Goal: Task Accomplishment & Management: Complete application form

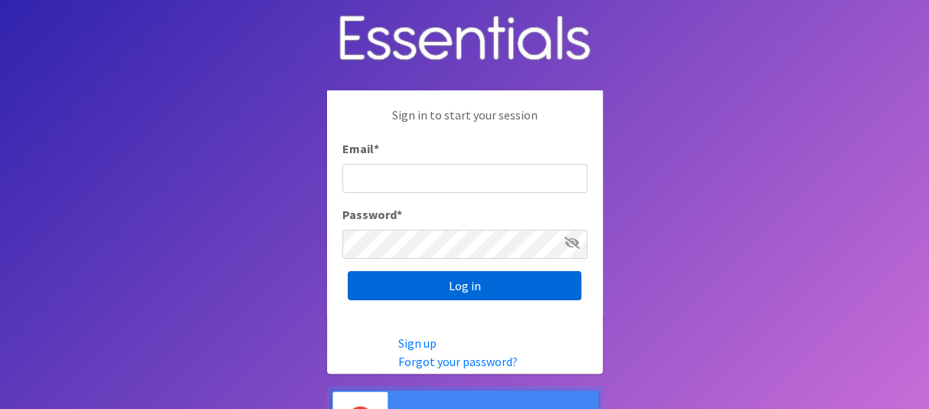
type input "melissa@cnydiaperbank.org"
click at [508, 288] on input "Log in" at bounding box center [464, 285] width 233 height 29
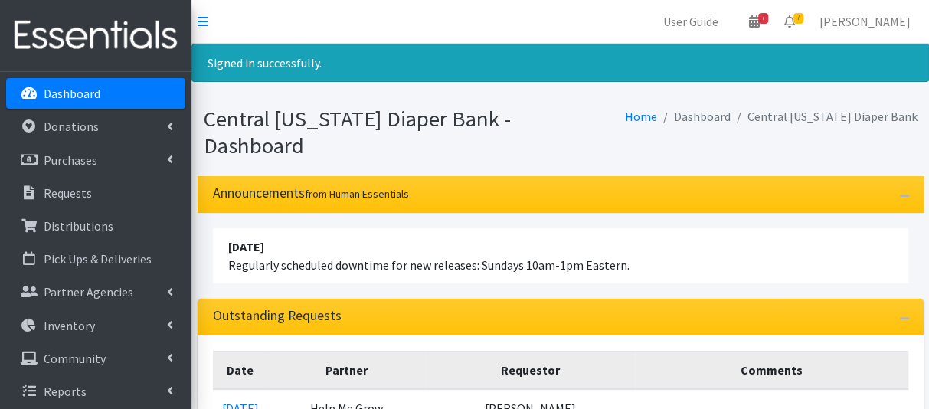
click at [548, 149] on h1 "Central New York Diaper Bank - Dashboard" at bounding box center [379, 132] width 351 height 53
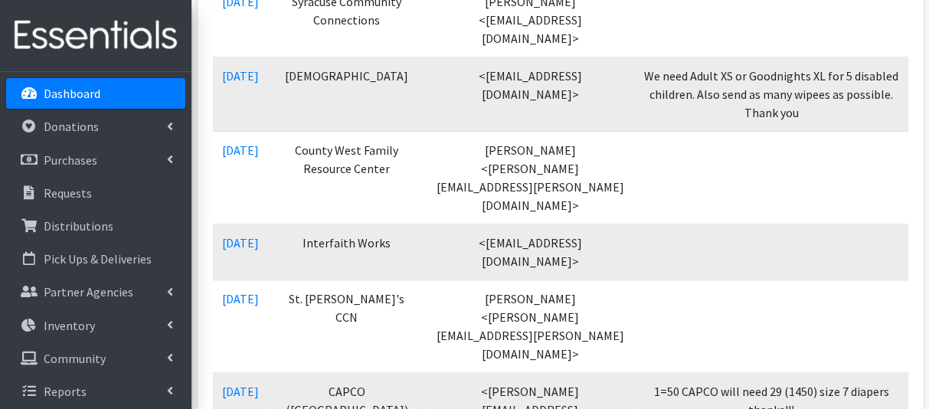
scroll to position [580, 0]
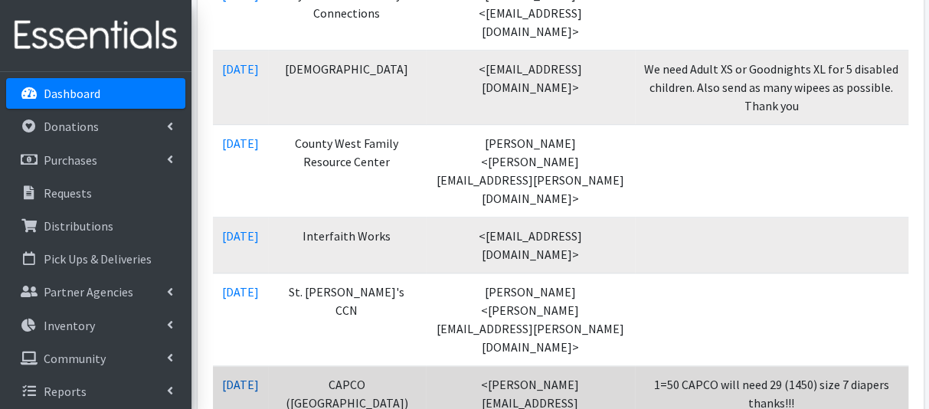
click at [239, 377] on link "[DATE]" at bounding box center [240, 384] width 37 height 15
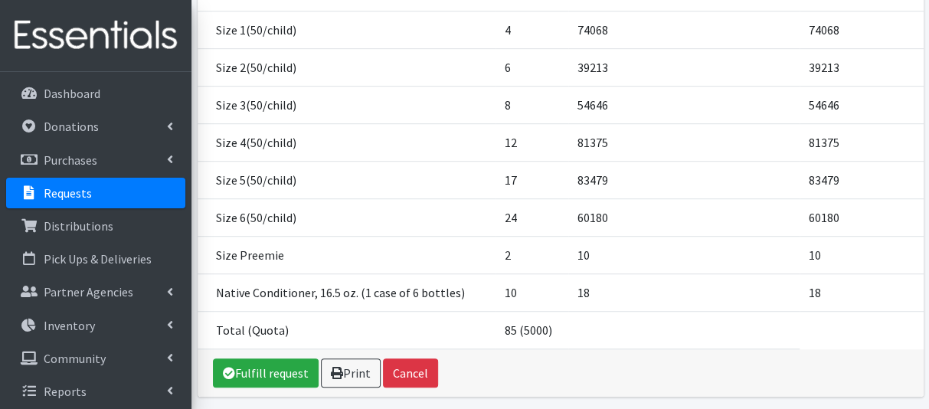
scroll to position [389, 0]
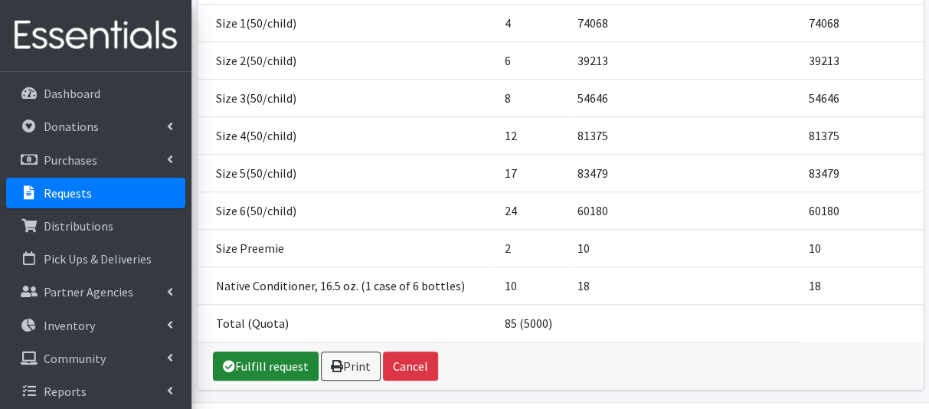
click at [251, 351] on link "Fulfill request" at bounding box center [266, 365] width 106 height 29
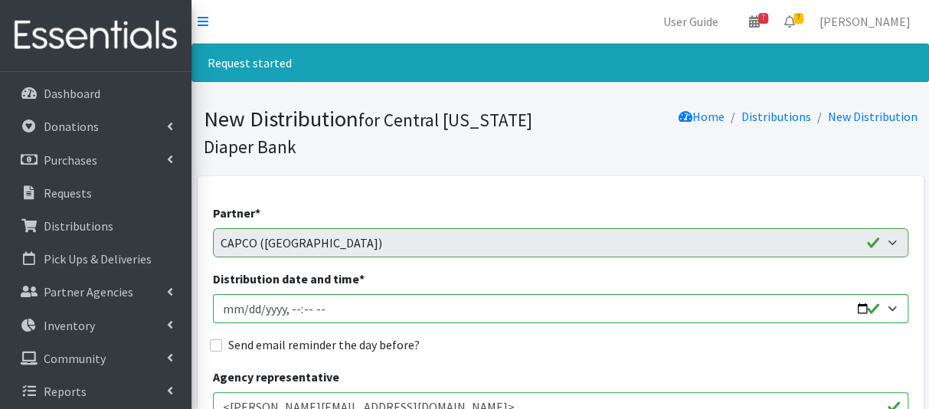
click at [244, 306] on input "Distribution date and time *" at bounding box center [560, 308] width 695 height 29
type input "[DATE]T10:15"
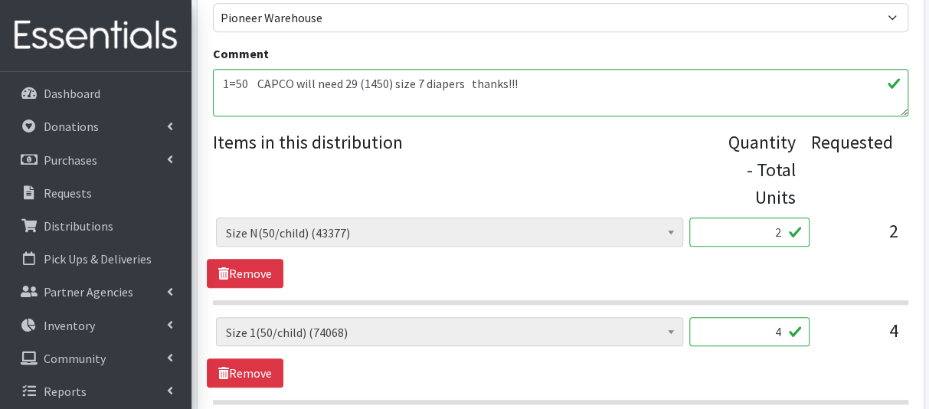
scroll to position [556, 0]
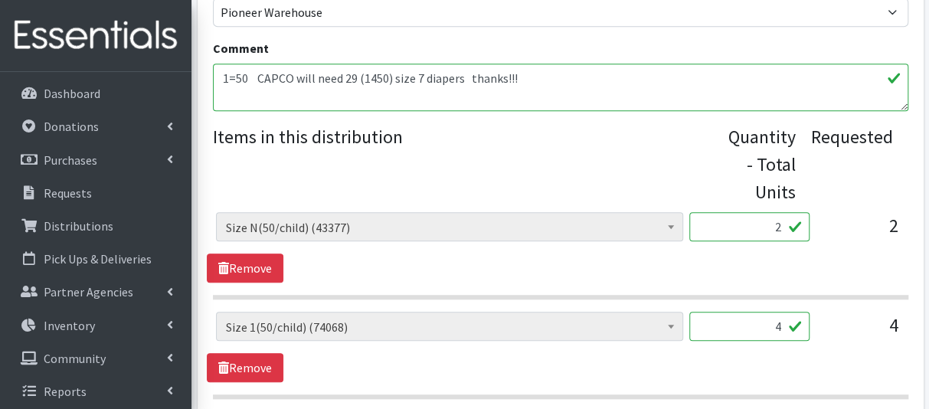
drag, startPoint x: 772, startPoint y: 227, endPoint x: 795, endPoint y: 231, distance: 22.5
click at [795, 231] on input "2" at bounding box center [749, 226] width 120 height 29
type input "100"
drag, startPoint x: 769, startPoint y: 327, endPoint x: 791, endPoint y: 328, distance: 22.3
click at [791, 328] on input "4" at bounding box center [749, 326] width 120 height 29
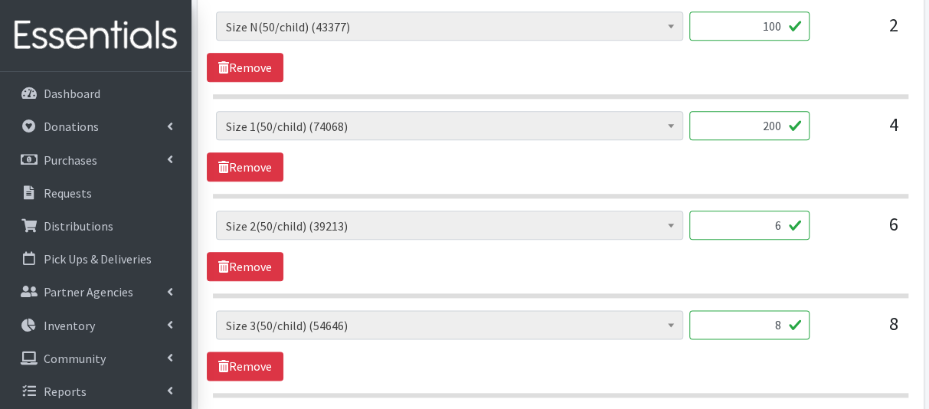
scroll to position [811, 0]
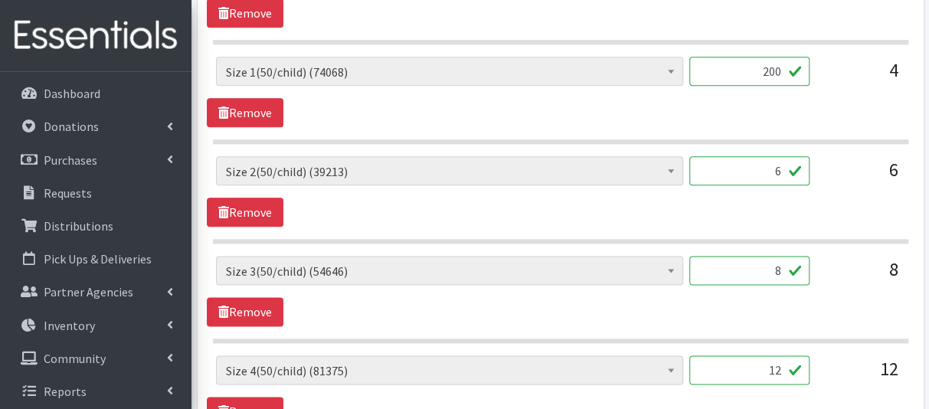
type input "200"
drag, startPoint x: 767, startPoint y: 171, endPoint x: 839, endPoint y: 161, distance: 72.7
click at [839, 161] on div "2T3T(30/child) (12690) 3T4T(30/child) (33541) 4T5T(30/child) (65704) 5T-6T (30/…" at bounding box center [560, 176] width 688 height 41
type input "300"
drag, startPoint x: 771, startPoint y: 269, endPoint x: 795, endPoint y: 266, distance: 23.9
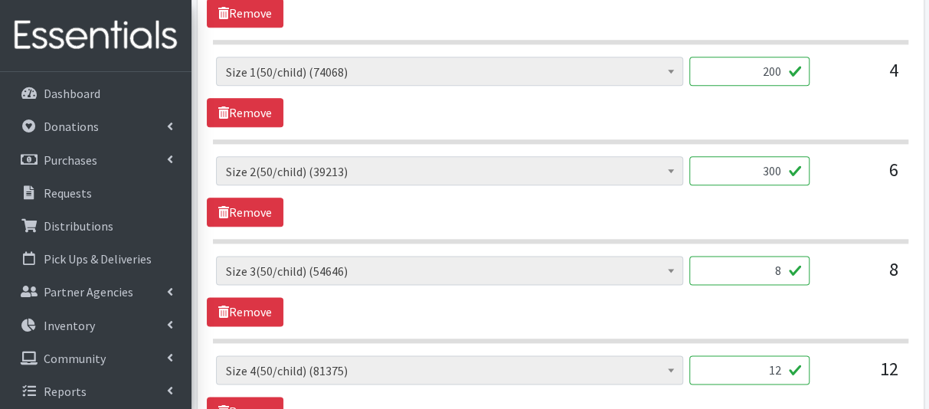
click at [795, 266] on input "8" at bounding box center [749, 270] width 120 height 29
type input "400"
drag, startPoint x: 765, startPoint y: 369, endPoint x: 798, endPoint y: 367, distance: 33.0
click at [798, 367] on input "12" at bounding box center [749, 369] width 120 height 29
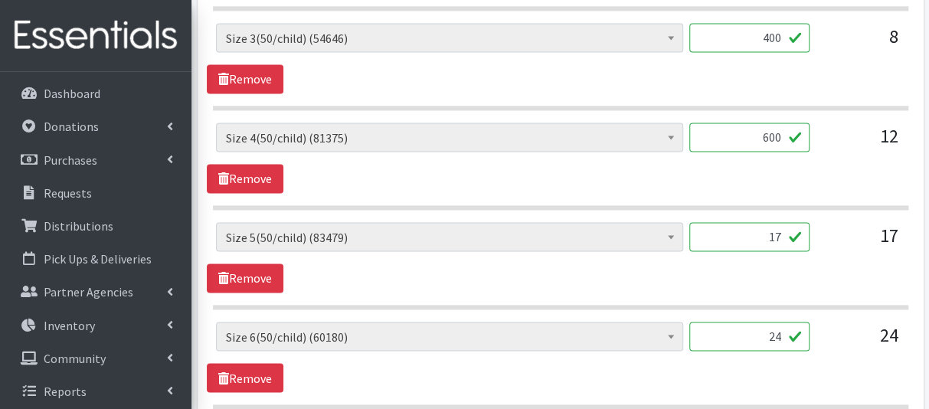
scroll to position [1051, 0]
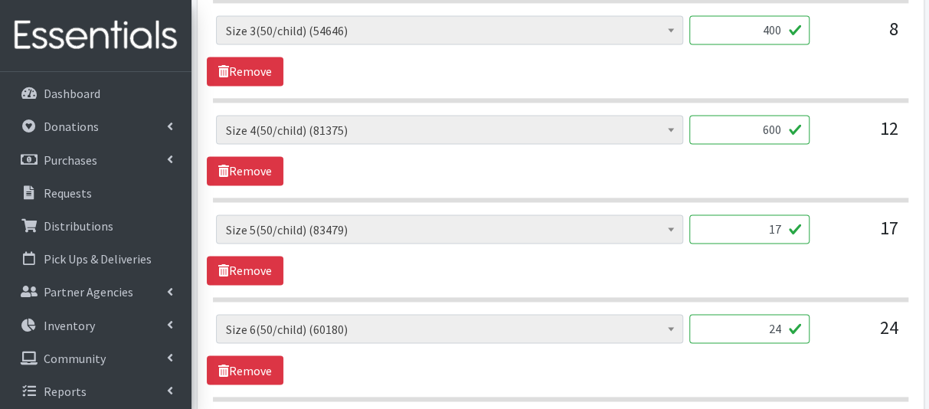
type input "600"
drag, startPoint x: 755, startPoint y: 227, endPoint x: 814, endPoint y: 237, distance: 60.4
click at [814, 237] on div "2T3T(30/child) (12690) 3T4T(30/child) (33541) 4T5T(30/child) (65704) 5T-6T (30/…" at bounding box center [560, 234] width 688 height 41
type input "850"
drag, startPoint x: 759, startPoint y: 330, endPoint x: 807, endPoint y: 315, distance: 49.6
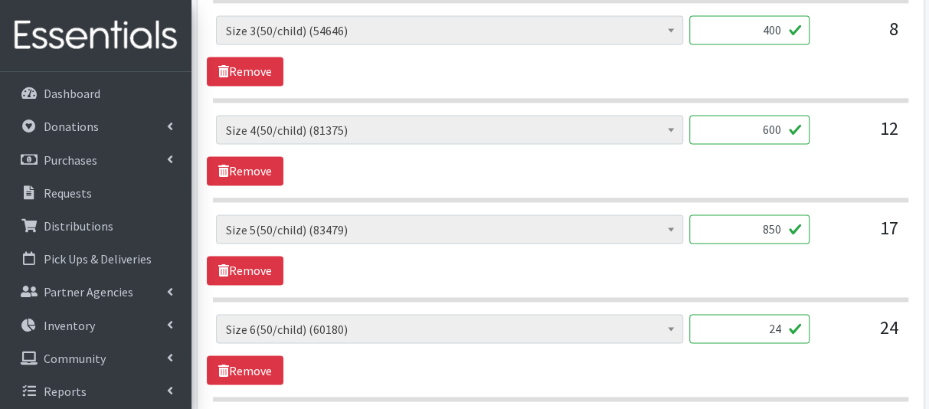
click at [807, 315] on input "24" at bounding box center [749, 328] width 120 height 29
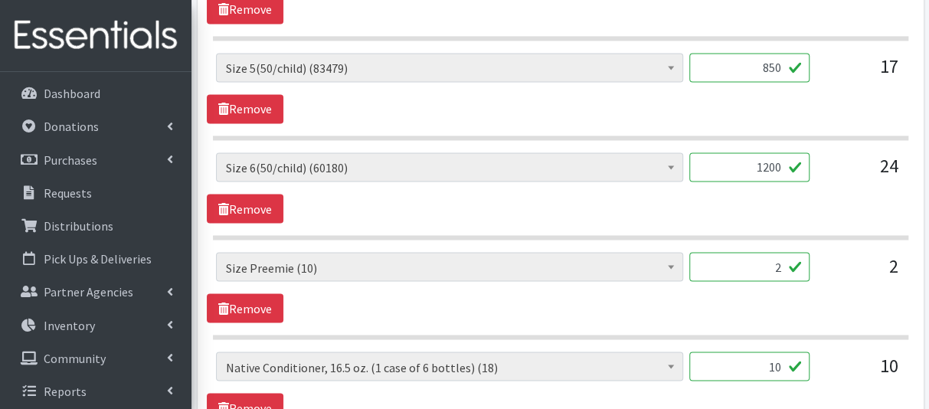
scroll to position [1232, 0]
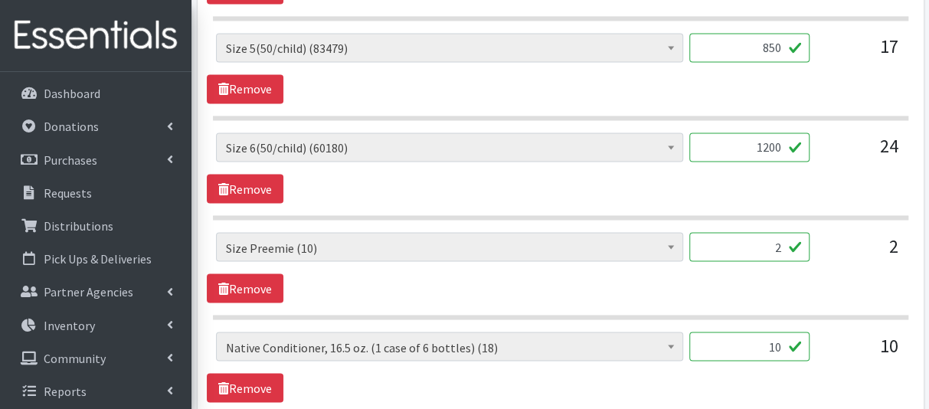
type input "1200"
click at [780, 239] on input "2" at bounding box center [749, 246] width 120 height 29
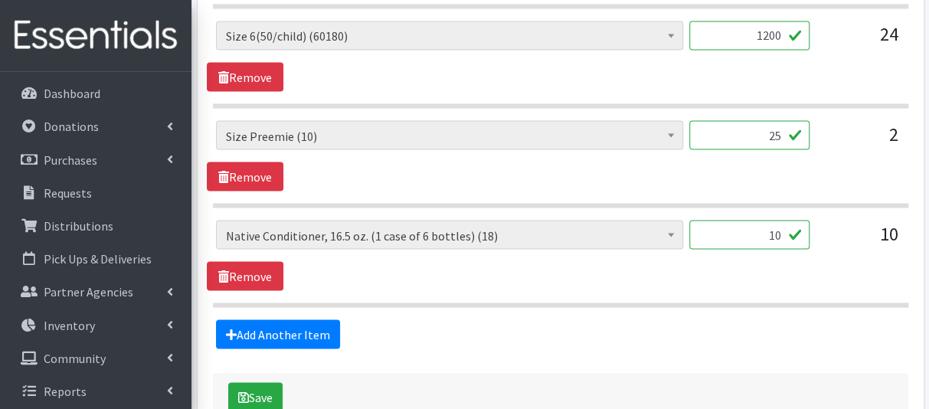
scroll to position [1431, 0]
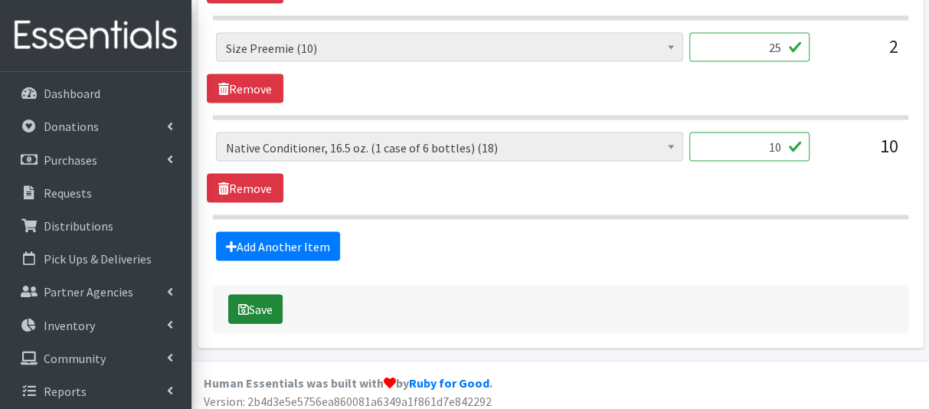
type input "25"
click at [275, 299] on button "Save" at bounding box center [255, 309] width 54 height 29
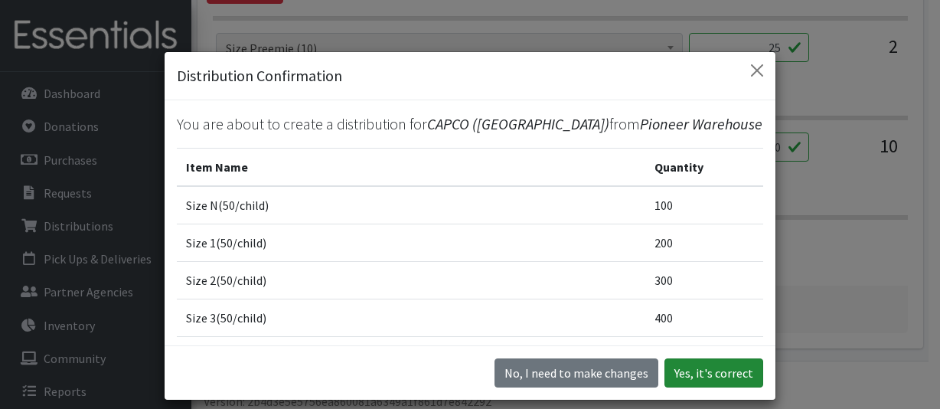
click at [694, 370] on button "Yes, it's correct" at bounding box center [713, 372] width 99 height 29
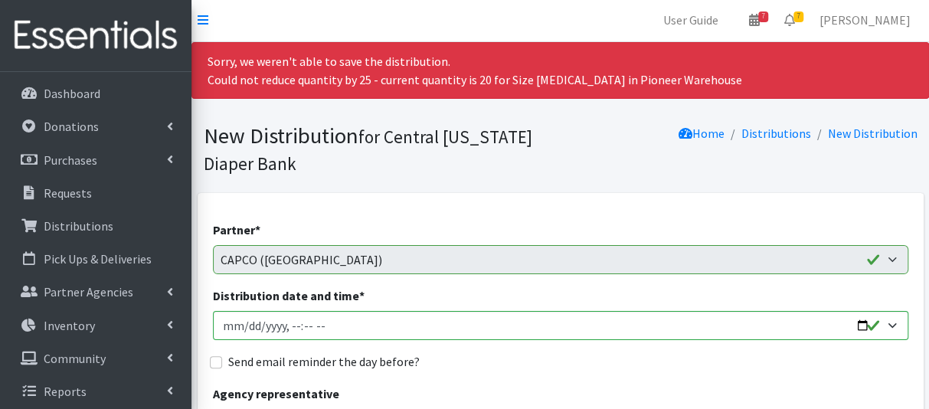
scroll to position [0, 0]
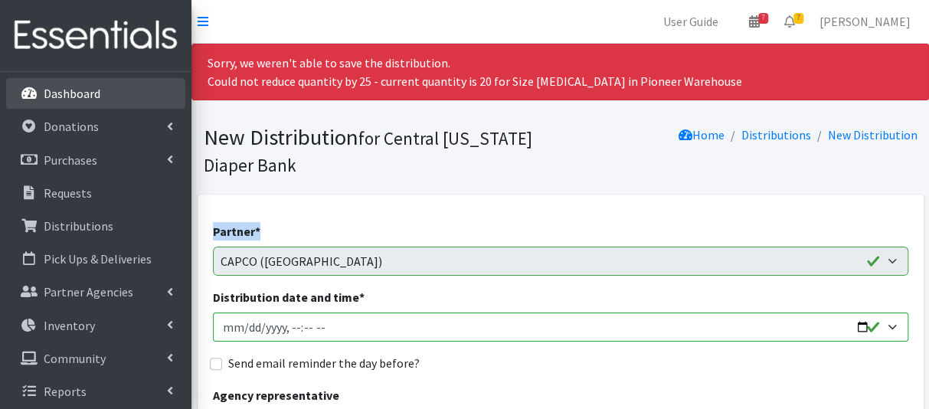
click at [77, 86] on p "Dashboard" at bounding box center [72, 93] width 57 height 15
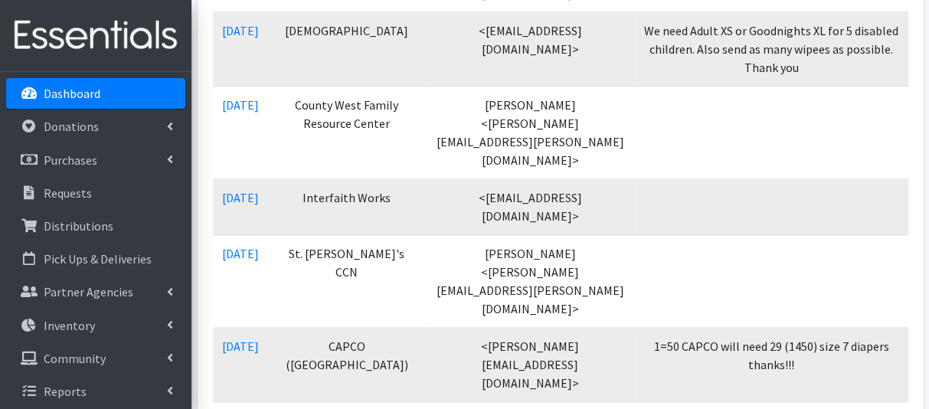
scroll to position [575, 0]
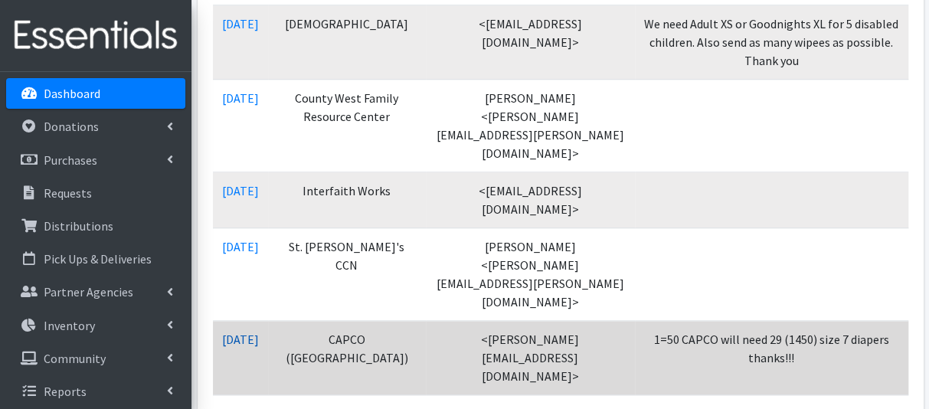
click at [238, 331] on link "[DATE]" at bounding box center [240, 338] width 37 height 15
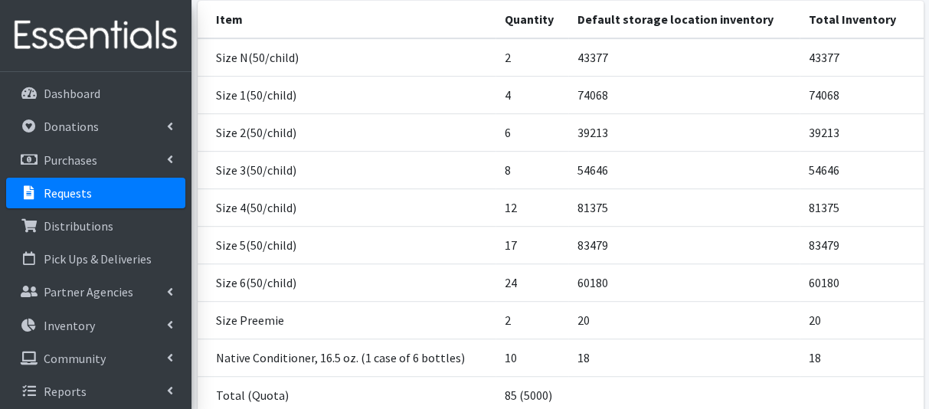
scroll to position [370, 0]
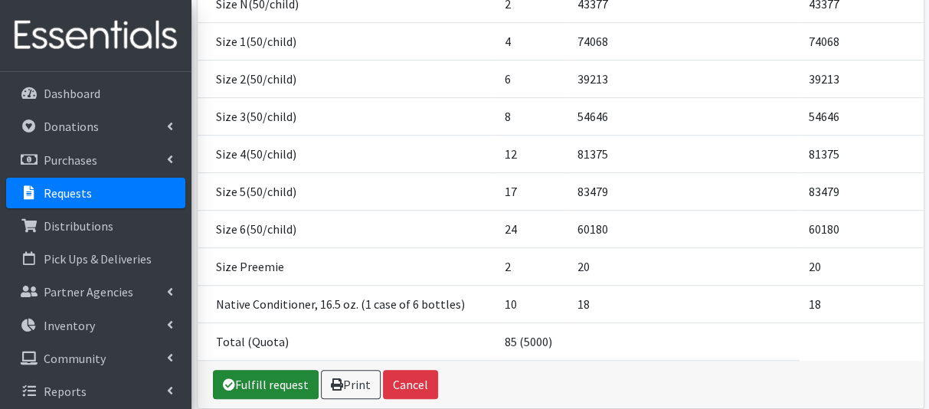
click at [260, 370] on link "Fulfill request" at bounding box center [266, 384] width 106 height 29
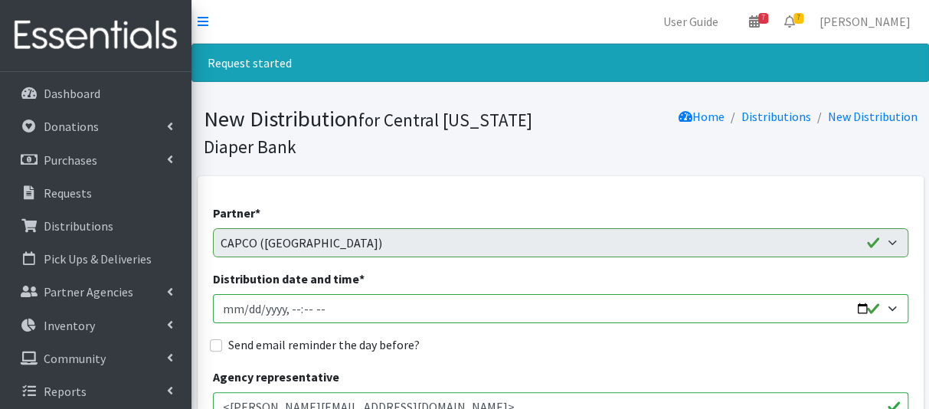
click at [245, 304] on input "Distribution date and time *" at bounding box center [560, 308] width 695 height 29
type input "2025-09-08T10:15"
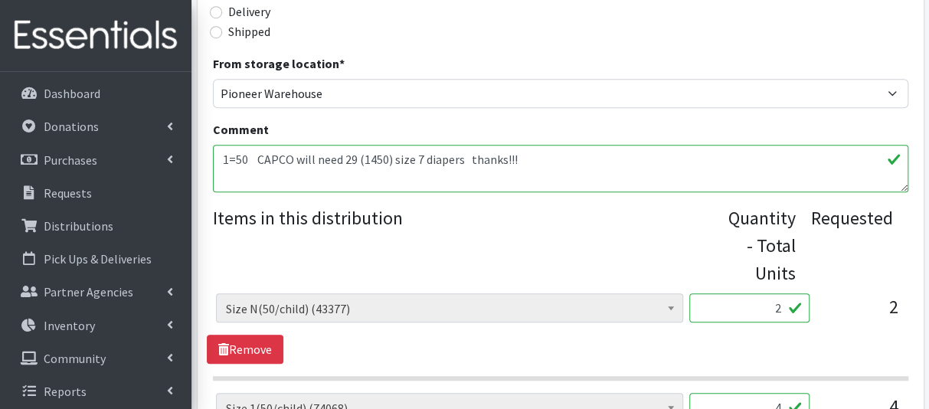
scroll to position [491, 0]
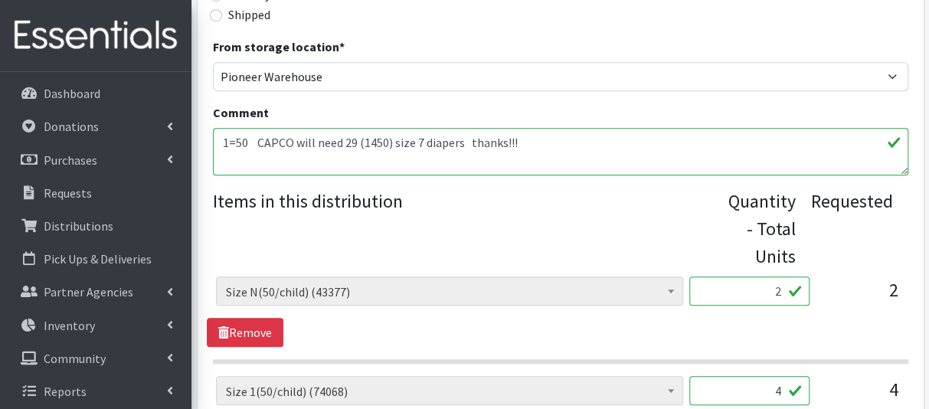
drag, startPoint x: 765, startPoint y: 290, endPoint x: 804, endPoint y: 296, distance: 39.5
click at [804, 296] on input "2" at bounding box center [749, 290] width 120 height 29
type input "100"
drag, startPoint x: 770, startPoint y: 390, endPoint x: 795, endPoint y: 389, distance: 25.3
click at [795, 389] on input "4" at bounding box center [749, 390] width 120 height 29
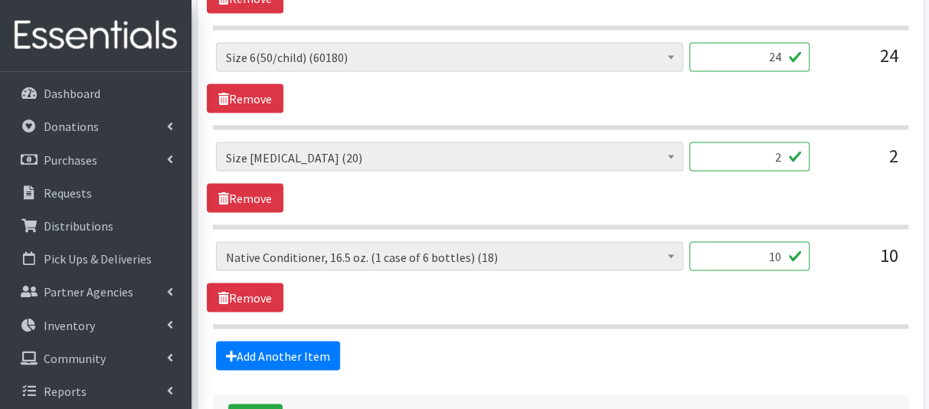
scroll to position [1338, 0]
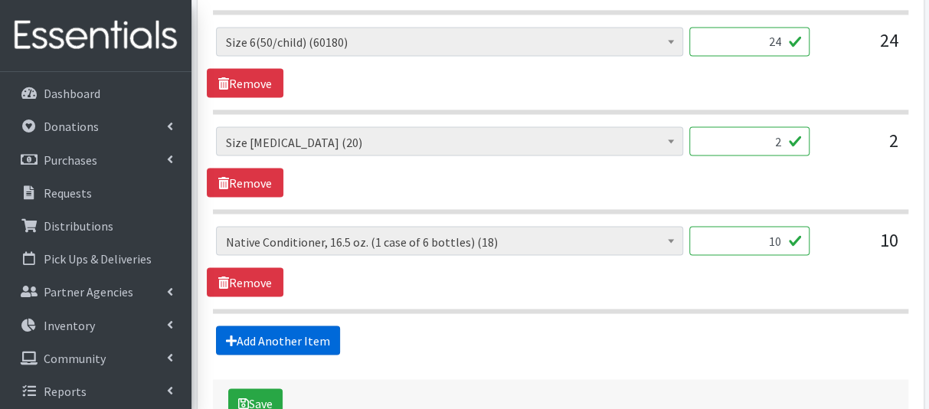
type input "200"
click at [307, 333] on link "Add Another Item" at bounding box center [278, 339] width 124 height 29
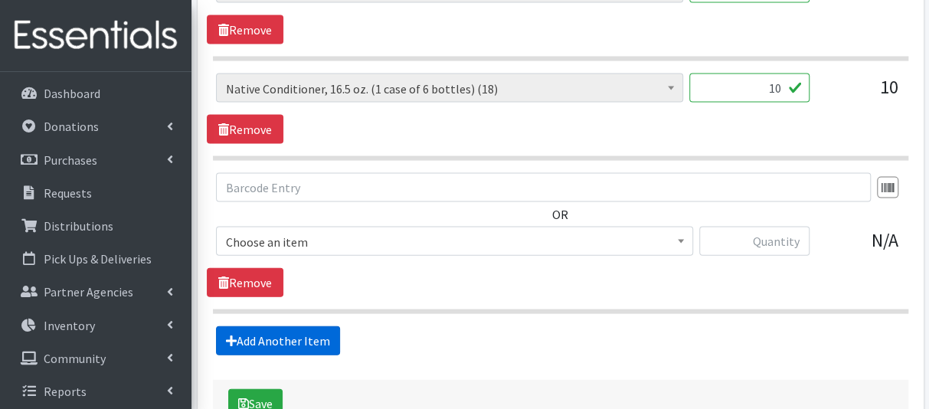
scroll to position [1584, 0]
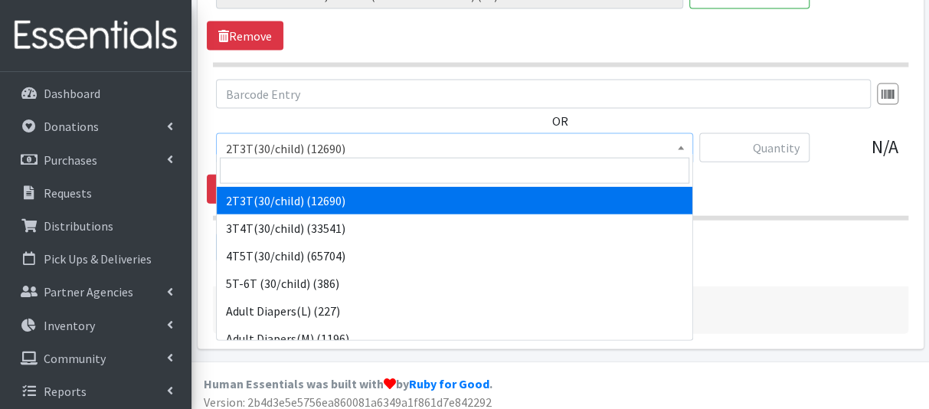
drag, startPoint x: 312, startPoint y: 152, endPoint x: 318, endPoint y: 148, distance: 8.3
click at [315, 151] on span "2T3T(30/child) (12690)" at bounding box center [454, 147] width 477 height 29
click at [318, 158] on input "search" at bounding box center [454, 171] width 469 height 26
type input "7"
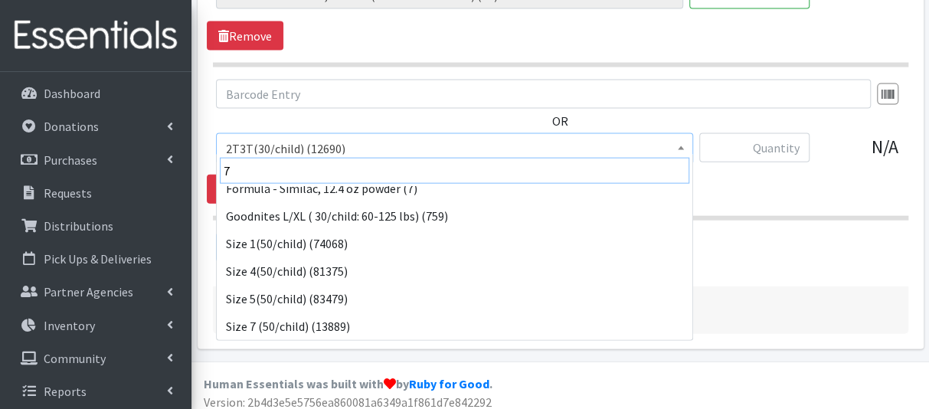
scroll to position [95, 0]
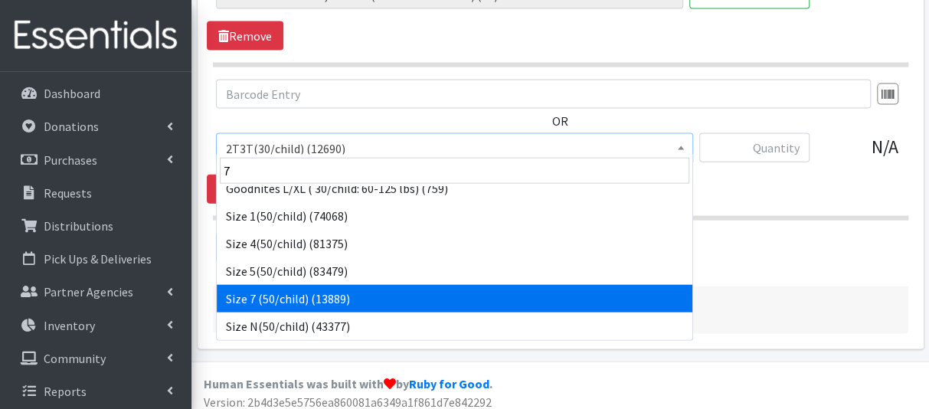
select select "6752"
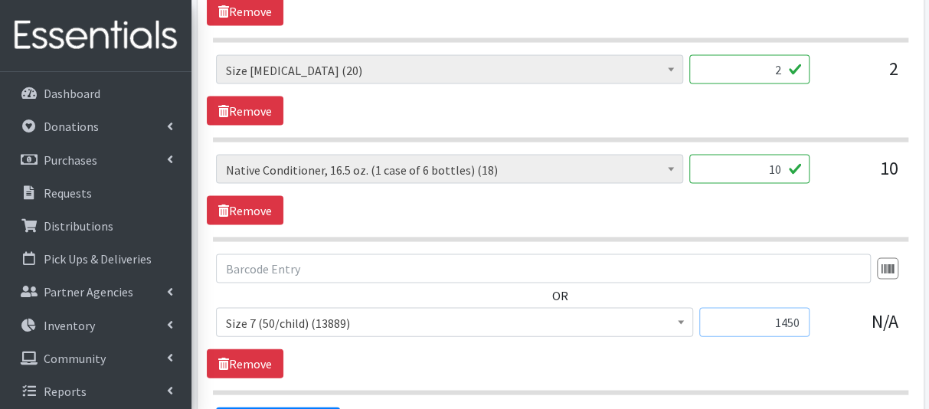
scroll to position [1364, 0]
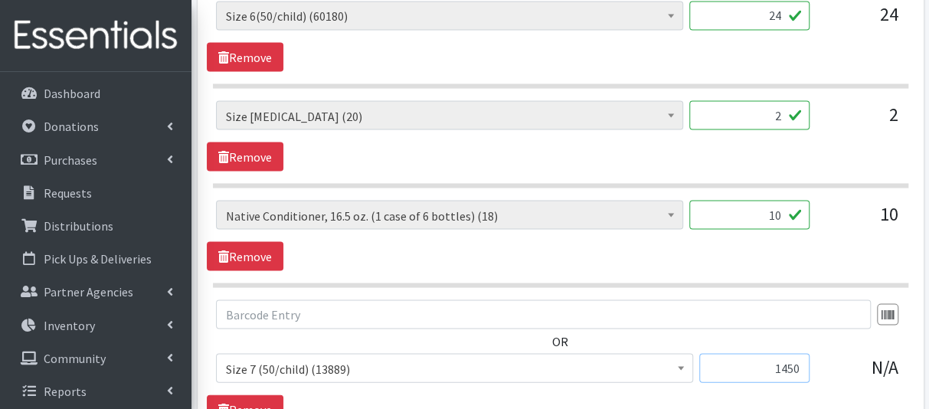
type input "1450"
click at [780, 111] on input "2" at bounding box center [749, 114] width 120 height 29
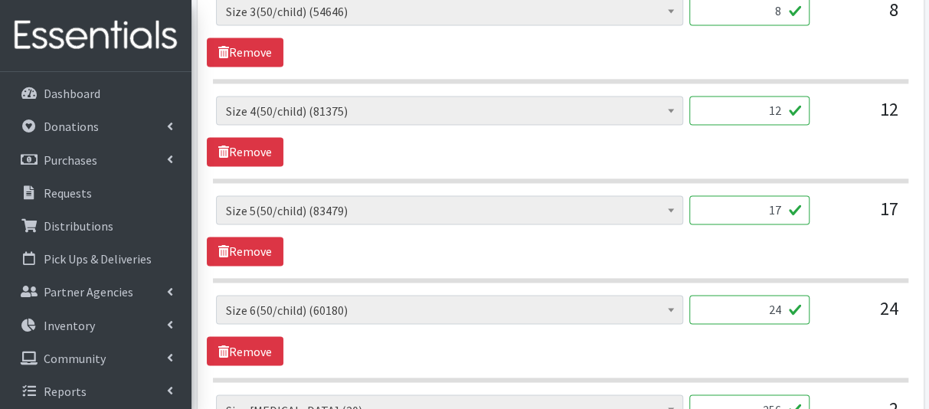
scroll to position [1072, 0]
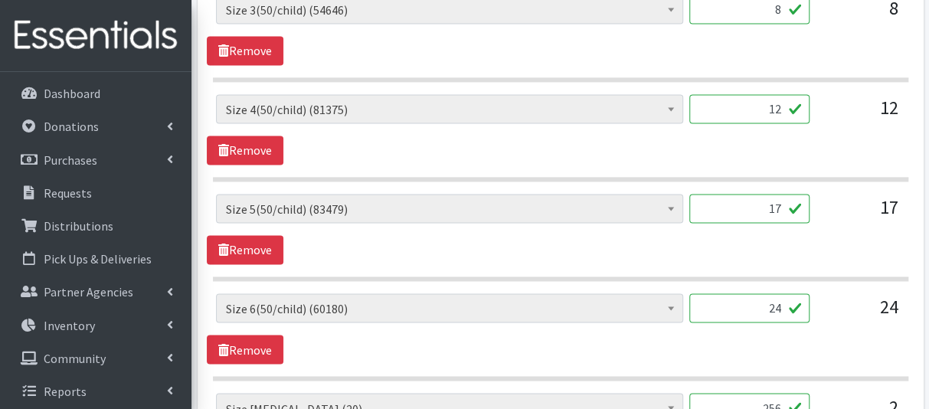
type input "256"
drag, startPoint x: 784, startPoint y: 93, endPoint x: 772, endPoint y: 100, distance: 13.7
click at [778, 97] on input "12" at bounding box center [749, 108] width 120 height 29
drag, startPoint x: 759, startPoint y: 102, endPoint x: 790, endPoint y: 109, distance: 31.6
click at [790, 109] on input "12" at bounding box center [749, 108] width 120 height 29
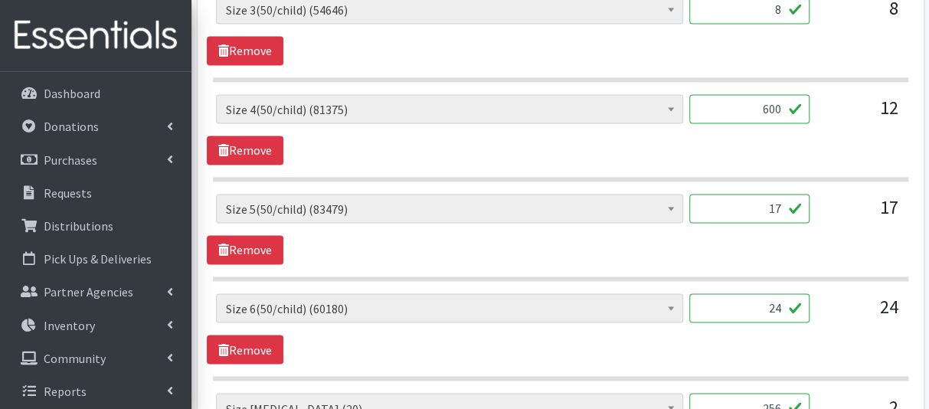
type input "600"
drag, startPoint x: 762, startPoint y: 202, endPoint x: 795, endPoint y: 214, distance: 35.1
click at [795, 214] on input "17" at bounding box center [749, 208] width 120 height 29
type input "850"
drag, startPoint x: 762, startPoint y: 311, endPoint x: 784, endPoint y: 308, distance: 21.6
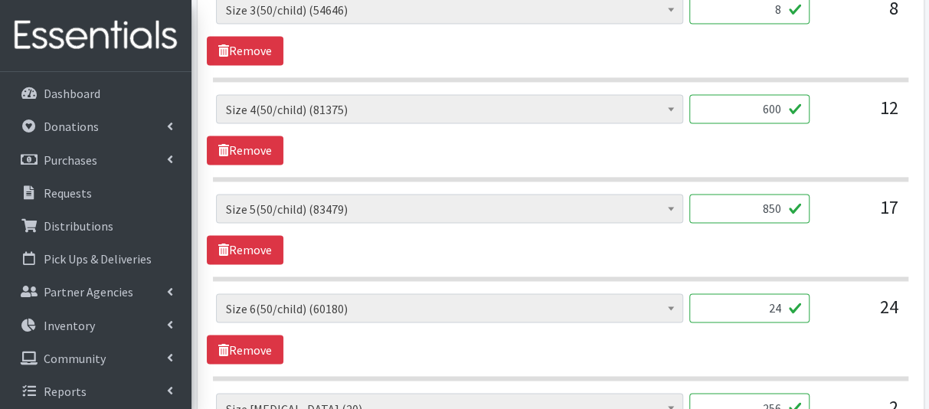
click at [784, 308] on input "24" at bounding box center [749, 307] width 120 height 29
type input "1200"
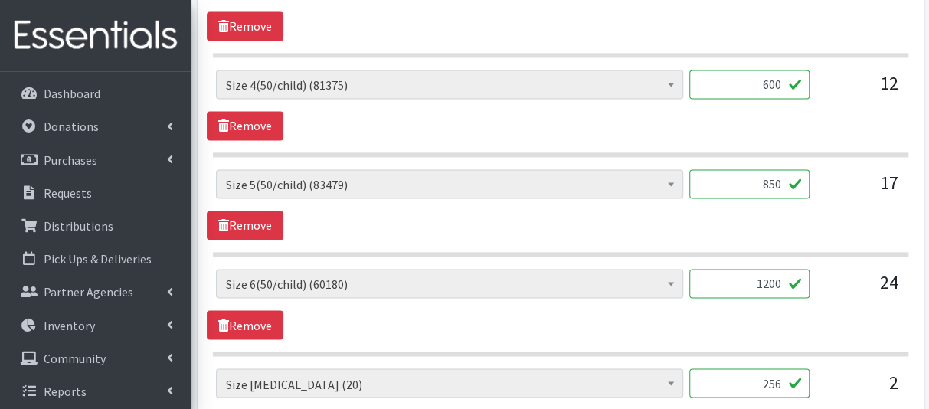
scroll to position [1121, 0]
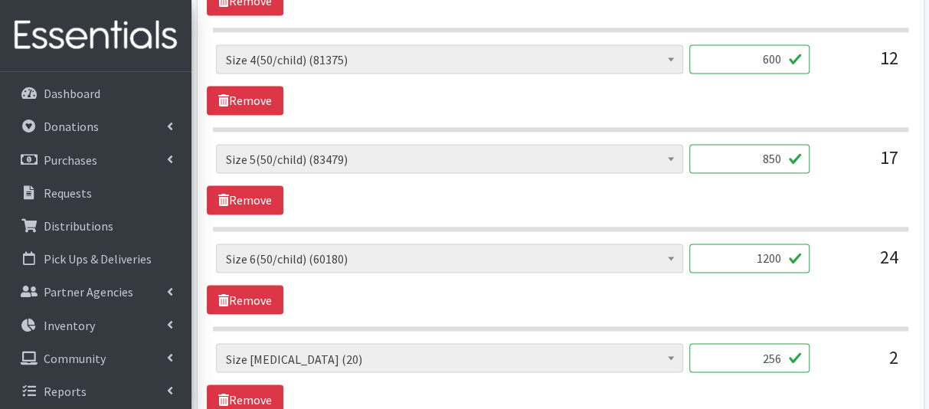
drag, startPoint x: 775, startPoint y: 401, endPoint x: 783, endPoint y: 401, distance: 8.4
click at [783, 401] on div "2T3T(30/child) (12690) 3T4T(30/child) (33541) 4T5T(30/child) (65704) 5T-6T (30/…" at bounding box center [560, 378] width 707 height 70
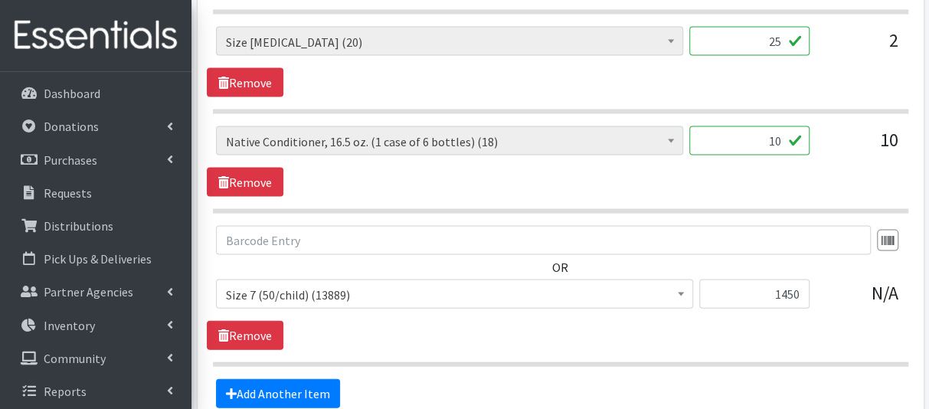
scroll to position [1493, 0]
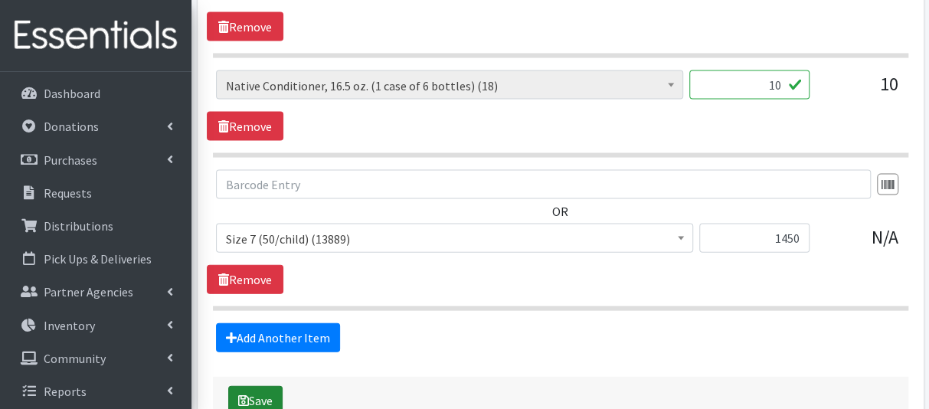
type input "25"
click at [269, 392] on button "Save" at bounding box center [255, 400] width 54 height 29
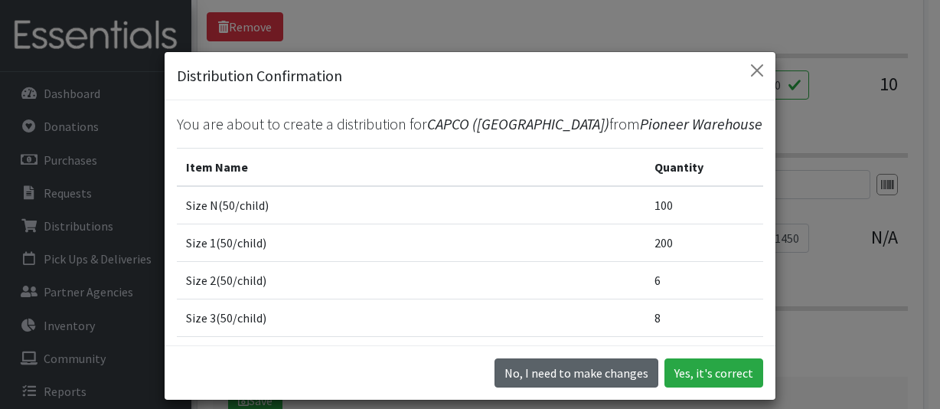
click at [605, 370] on button "No, I need to make changes" at bounding box center [576, 372] width 164 height 29
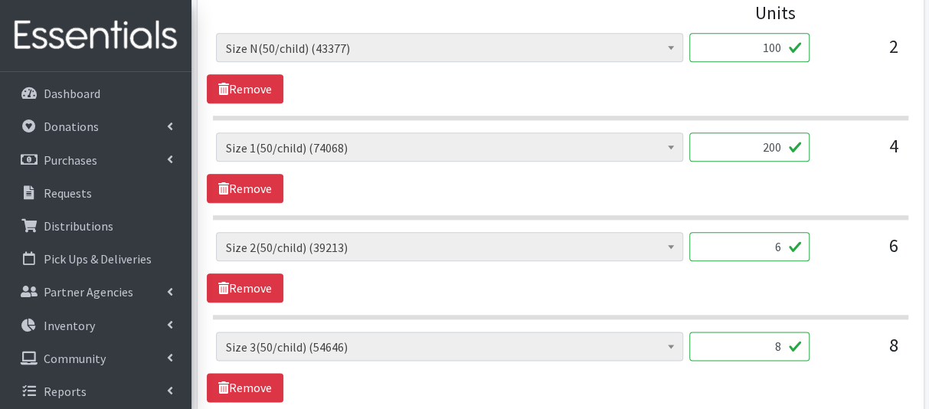
scroll to position [740, 0]
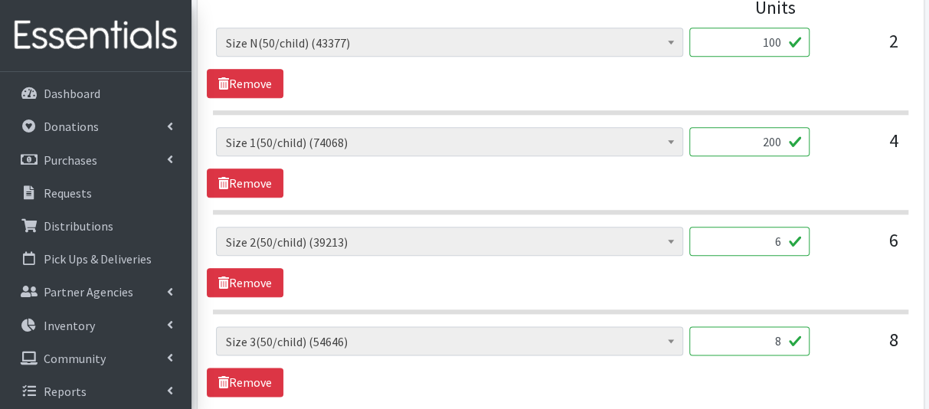
drag, startPoint x: 769, startPoint y: 243, endPoint x: 787, endPoint y: 243, distance: 17.6
click at [787, 243] on input "6" at bounding box center [749, 241] width 120 height 29
type input "300"
drag, startPoint x: 770, startPoint y: 335, endPoint x: 785, endPoint y: 338, distance: 15.6
click at [785, 338] on input "8" at bounding box center [749, 340] width 120 height 29
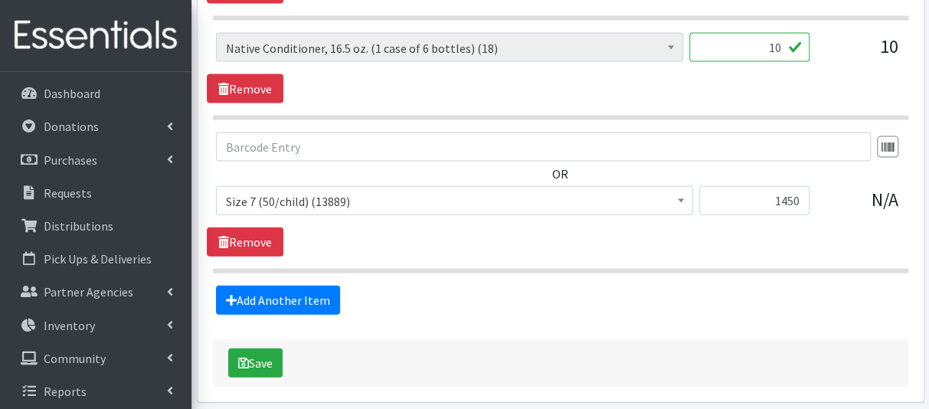
scroll to position [1552, 0]
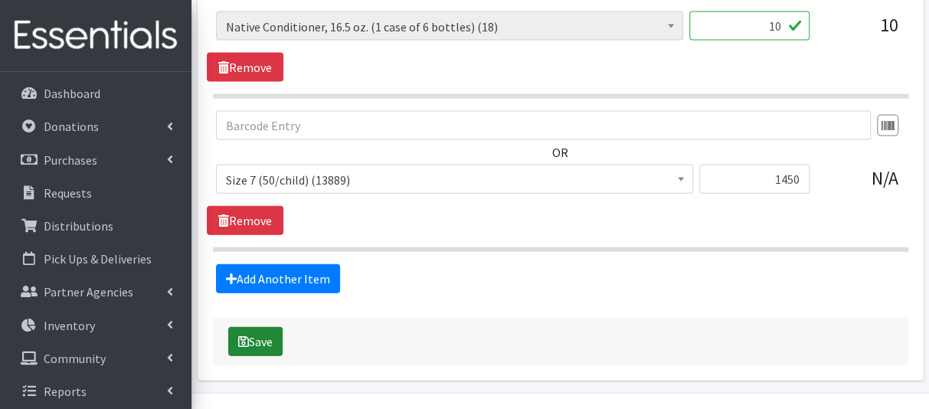
type input "400"
click at [273, 336] on button "Save" at bounding box center [255, 341] width 54 height 29
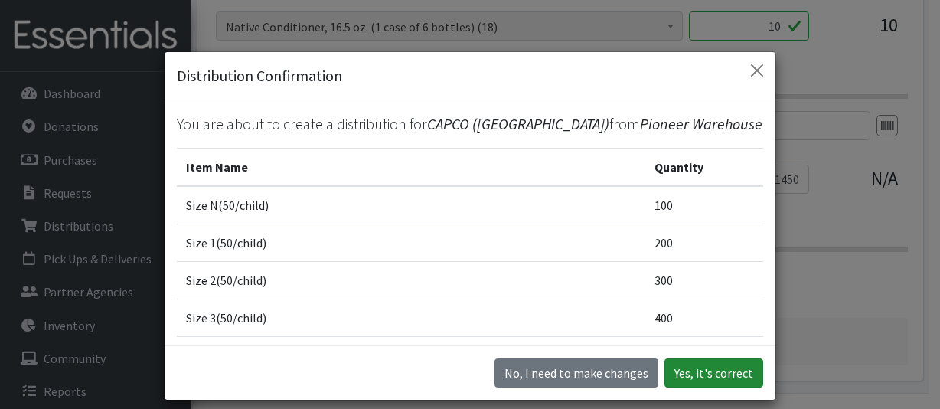
click at [687, 370] on button "Yes, it's correct" at bounding box center [713, 372] width 99 height 29
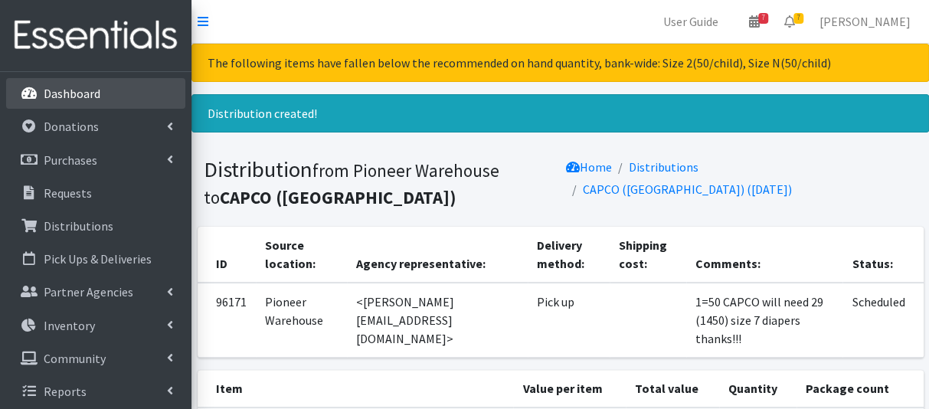
click at [110, 91] on link "Dashboard" at bounding box center [95, 93] width 179 height 31
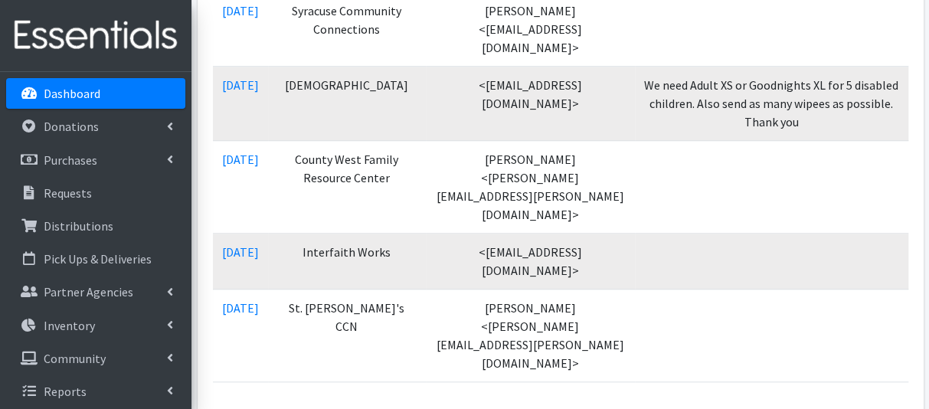
scroll to position [530, 0]
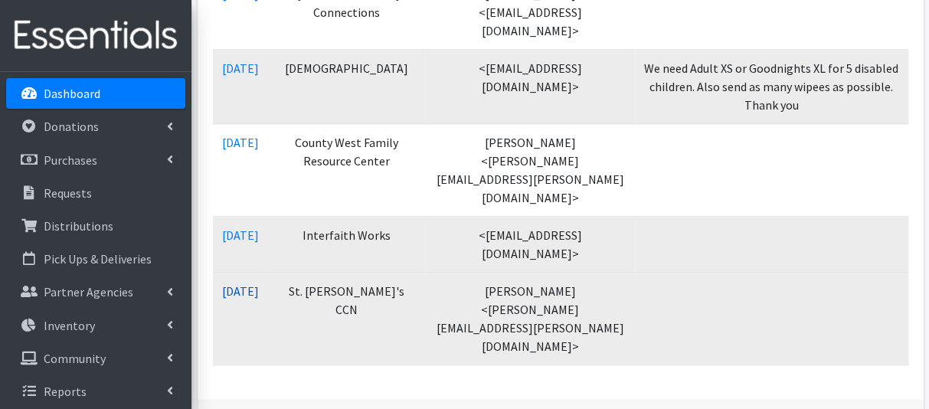
click at [256, 283] on link "09/03/2025" at bounding box center [240, 290] width 37 height 15
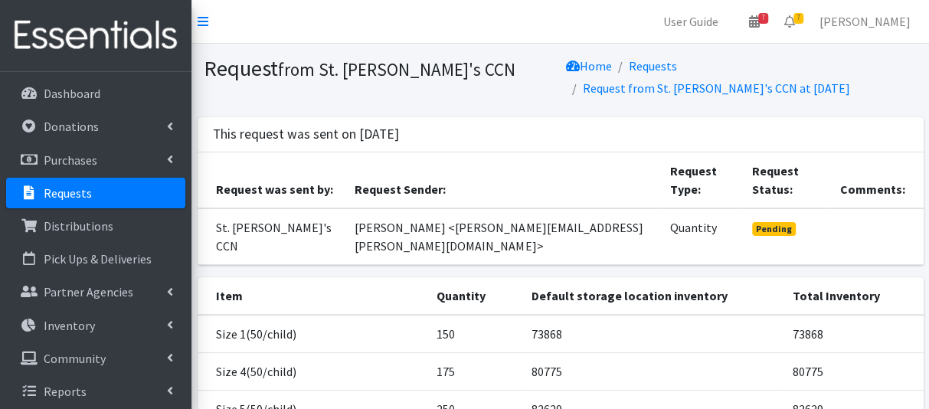
click at [344, 277] on th "Item" at bounding box center [312, 296] width 230 height 38
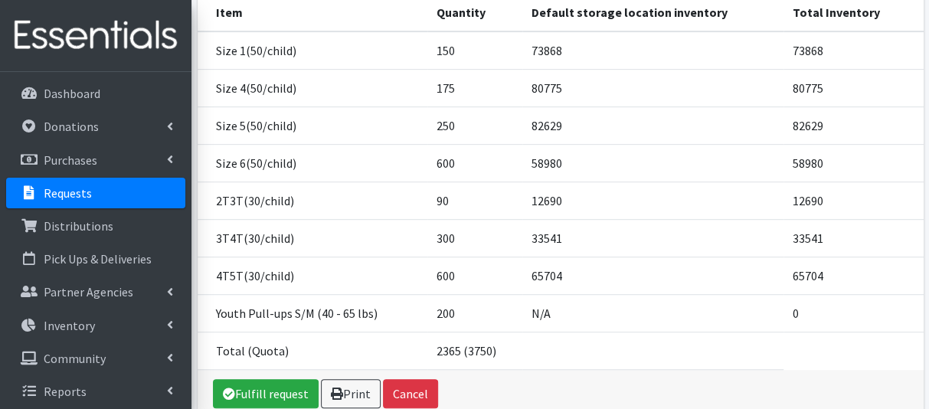
scroll to position [291, 0]
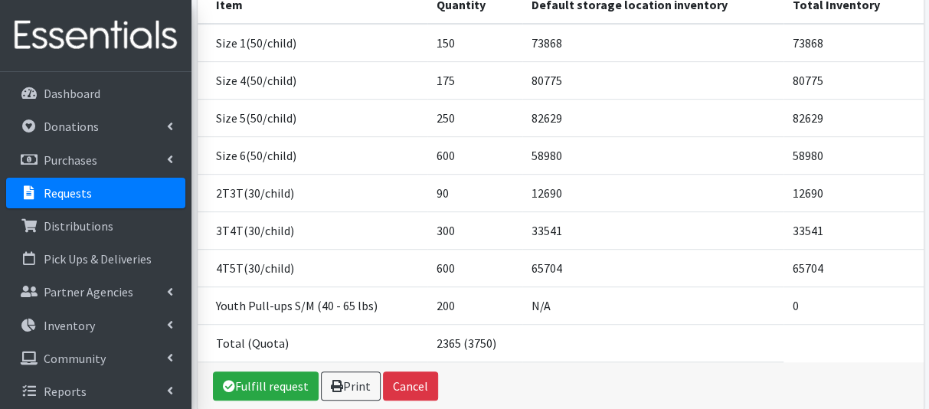
click at [269, 374] on div "Item Quantity Default storage location inventory Total Inventory Size 1(50/chil…" at bounding box center [559, 204] width 737 height 436
click at [277, 371] on link "Fulfill request" at bounding box center [266, 385] width 106 height 29
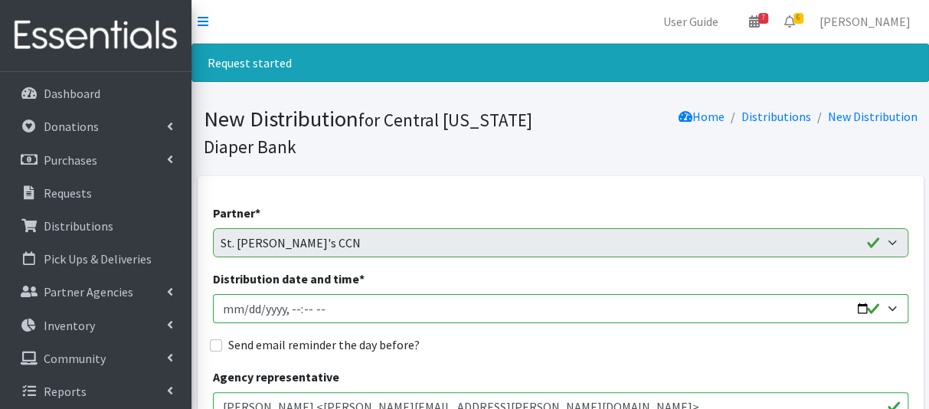
click at [243, 306] on input "Distribution date and time *" at bounding box center [560, 308] width 695 height 29
type input "2025-09-11T12:00"
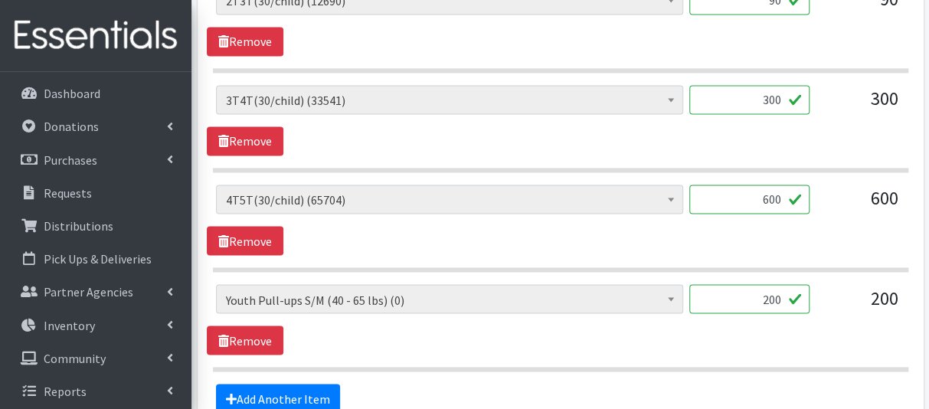
scroll to position [1187, 0]
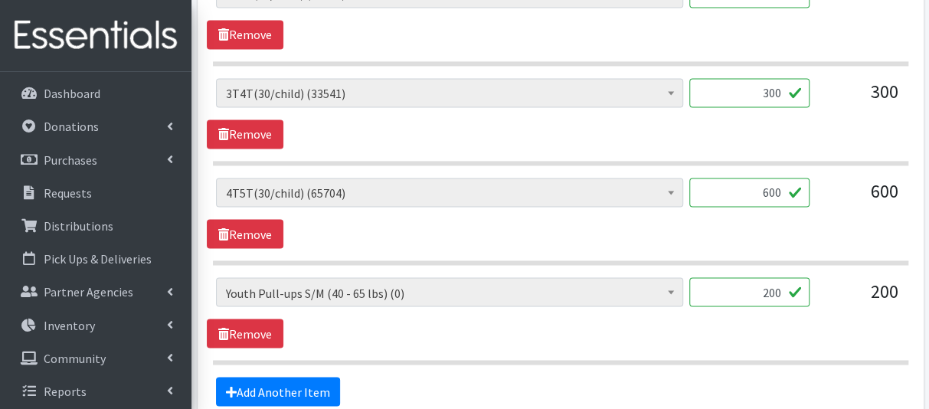
click at [306, 327] on div "2T3T(30/child) (12690) 3T4T(30/child) (33541) 4T5T(30/child) (65704) 5T-6T (30/…" at bounding box center [560, 312] width 707 height 70
click at [259, 324] on link "Remove" at bounding box center [245, 332] width 77 height 29
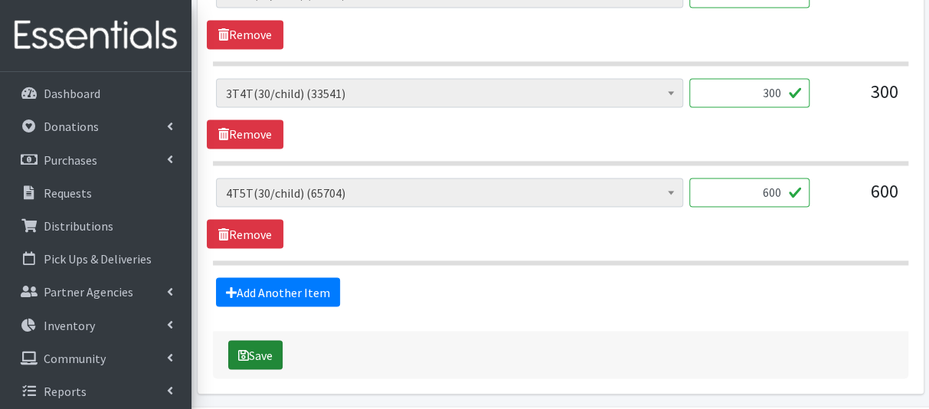
click at [257, 344] on button "Save" at bounding box center [255, 354] width 54 height 29
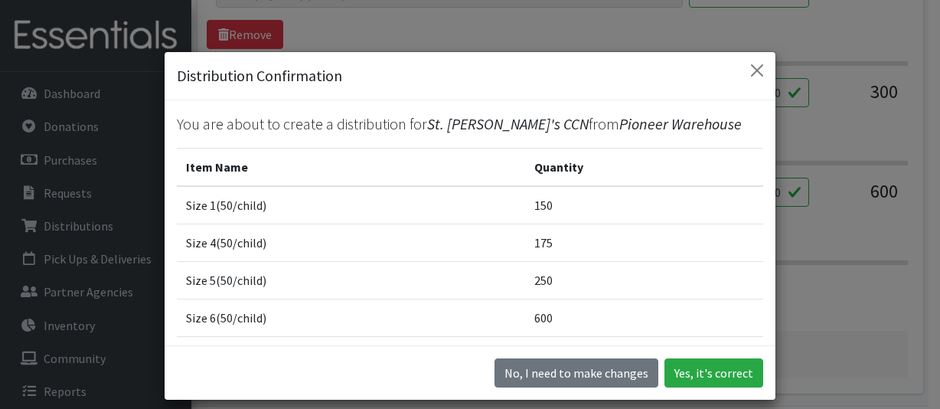
click at [257, 344] on td "2T3T(30/child)" at bounding box center [351, 355] width 348 height 38
click at [695, 373] on button "Yes, it's correct" at bounding box center [713, 372] width 99 height 29
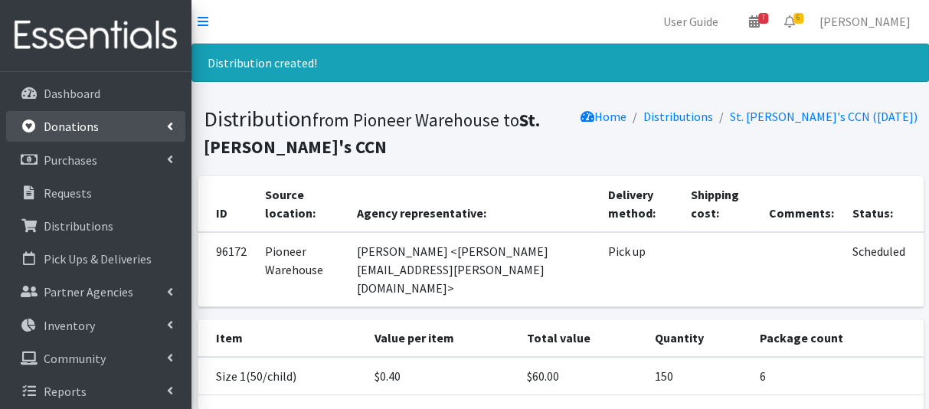
scroll to position [5, 0]
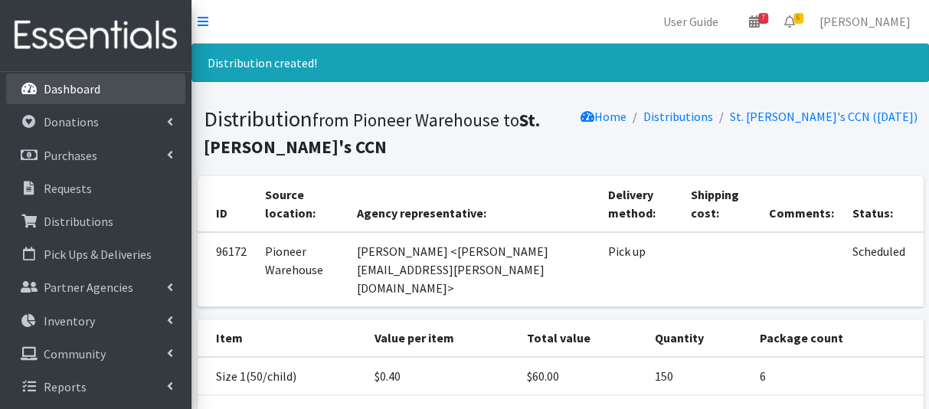
click at [109, 82] on link "Dashboard" at bounding box center [95, 88] width 179 height 31
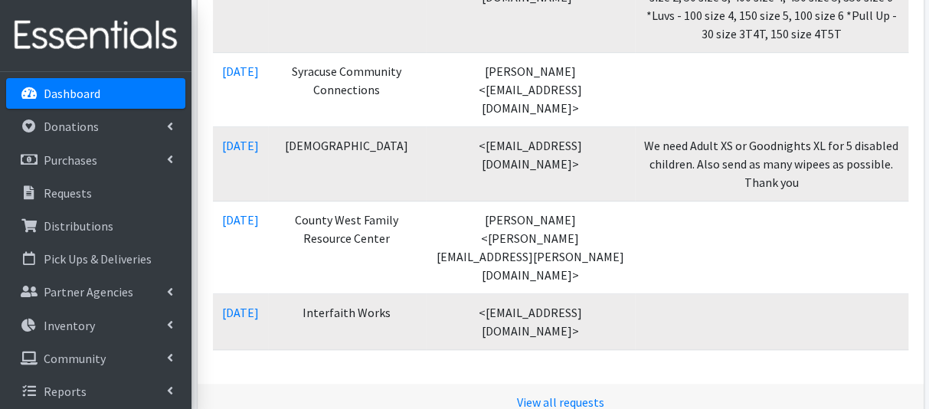
scroll to position [455, 0]
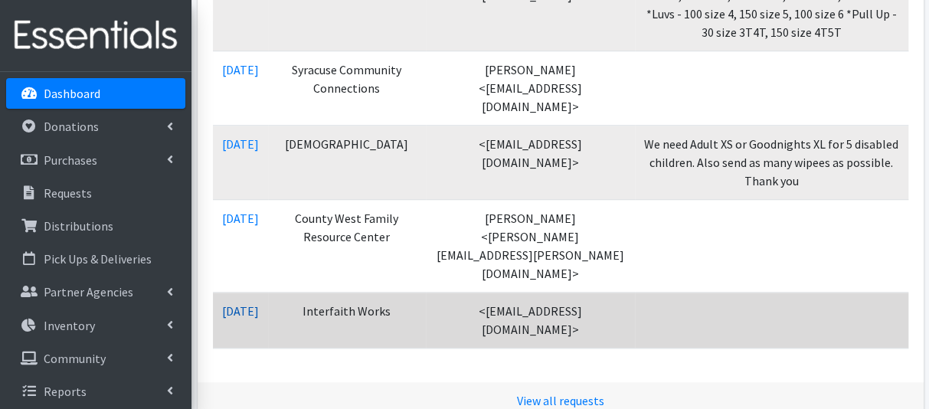
click at [246, 303] on link "09/03/2025" at bounding box center [240, 310] width 37 height 15
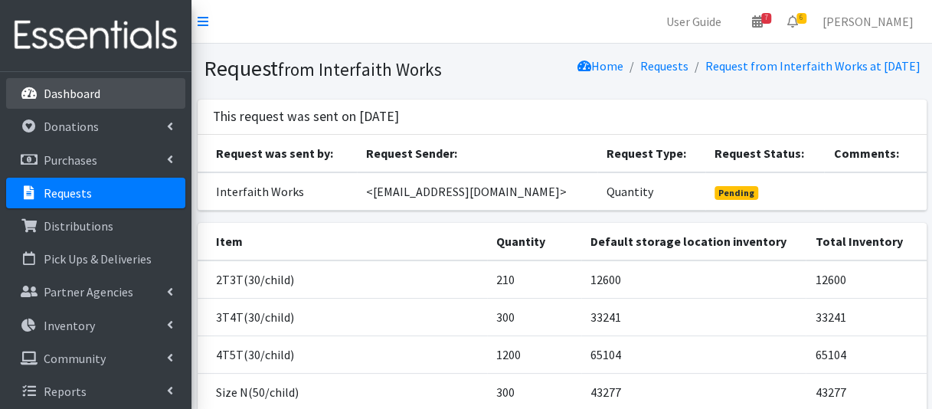
click at [118, 88] on link "Dashboard" at bounding box center [95, 93] width 179 height 31
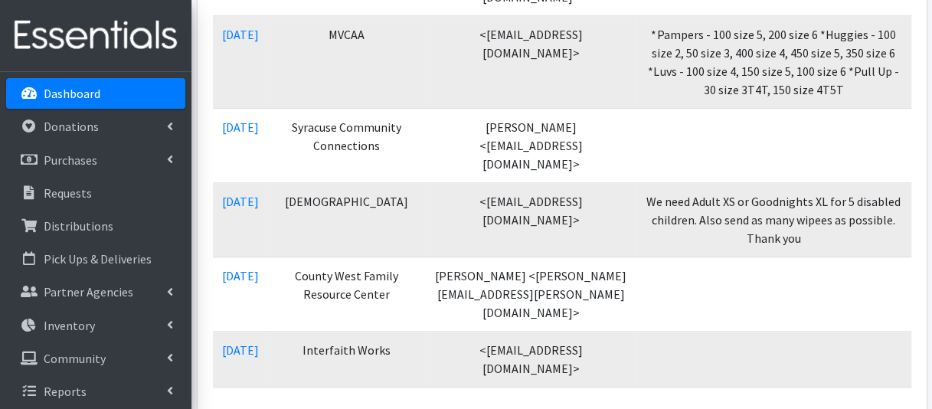
scroll to position [396, 0]
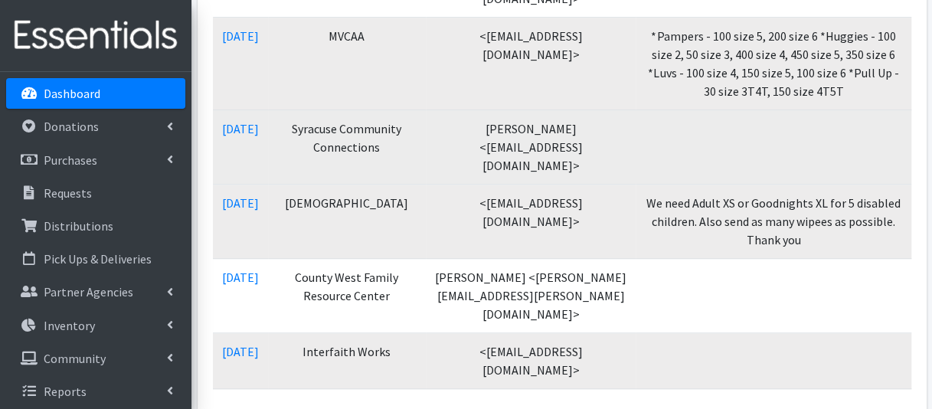
click at [259, 110] on td "09/04/2025" at bounding box center [240, 147] width 55 height 74
click at [259, 121] on link "09/04/2025" at bounding box center [240, 128] width 37 height 15
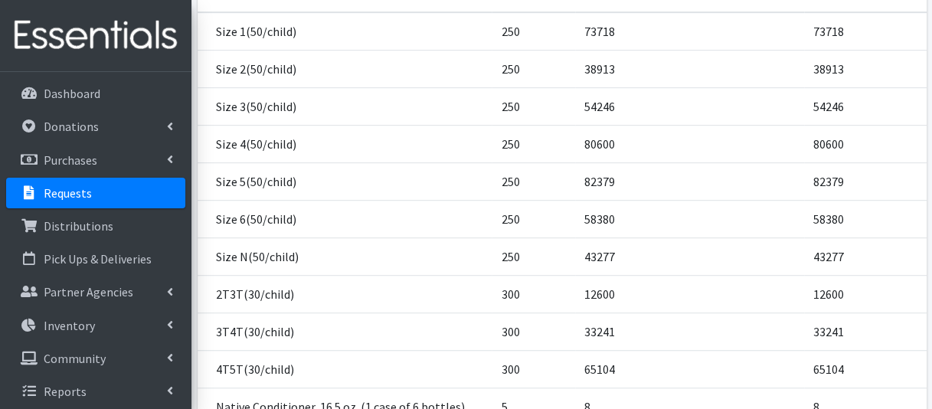
scroll to position [416, 0]
